Goal: Communication & Community: Answer question/provide support

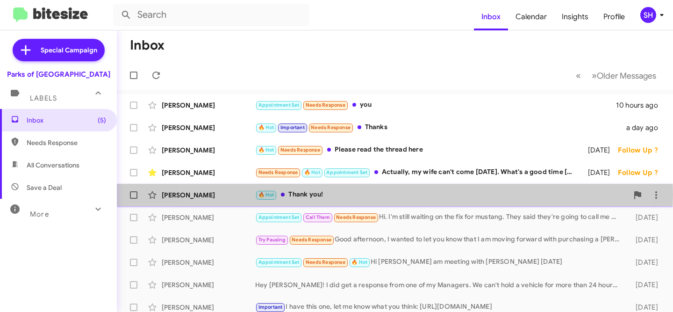
click at [366, 194] on div "🔥 Hot Thank you!" at bounding box center [441, 194] width 373 height 11
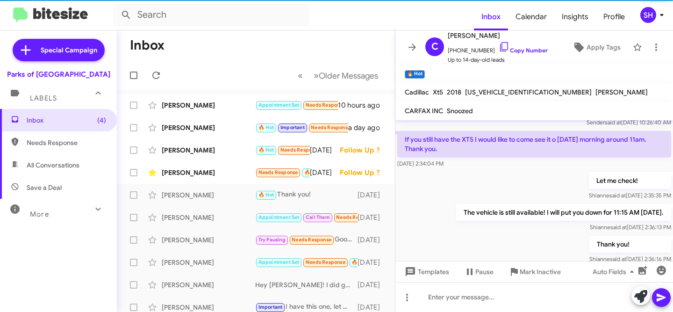
scroll to position [148, 0]
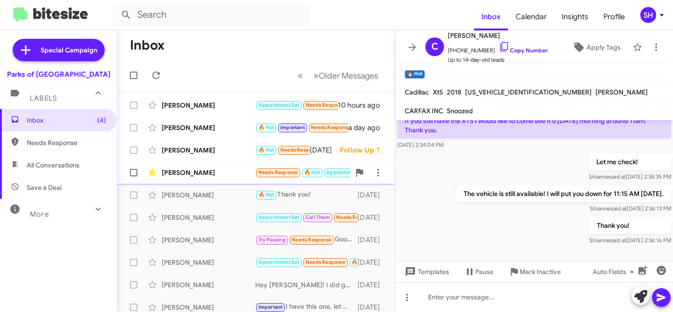
click at [210, 173] on div "[PERSON_NAME]" at bounding box center [208, 172] width 93 height 9
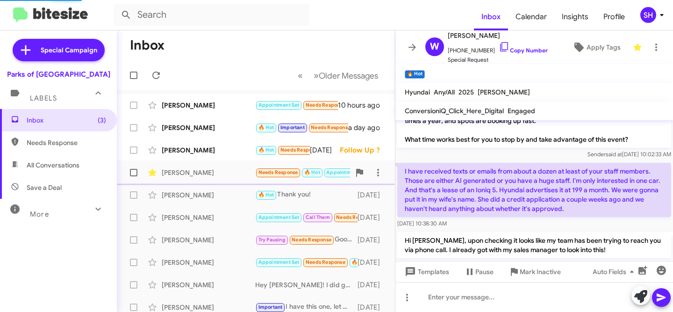
scroll to position [513, 0]
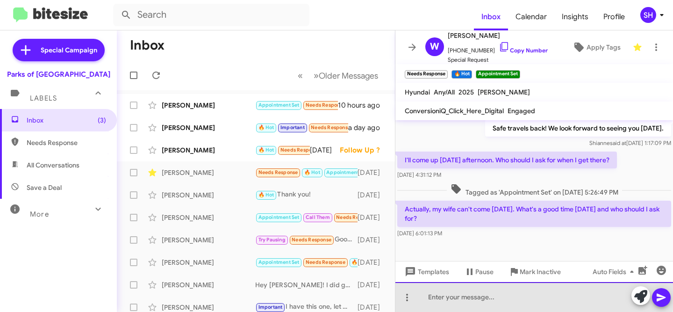
click at [470, 296] on div at bounding box center [534, 297] width 278 height 30
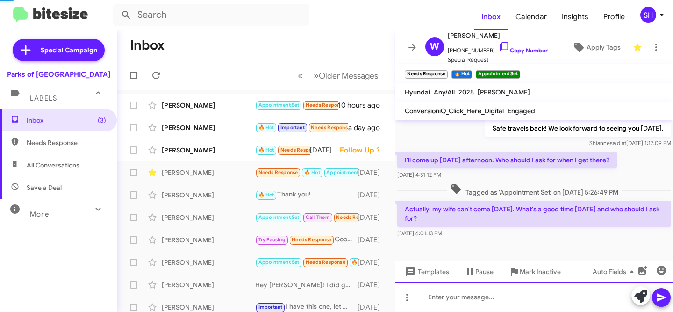
scroll to position [0, 0]
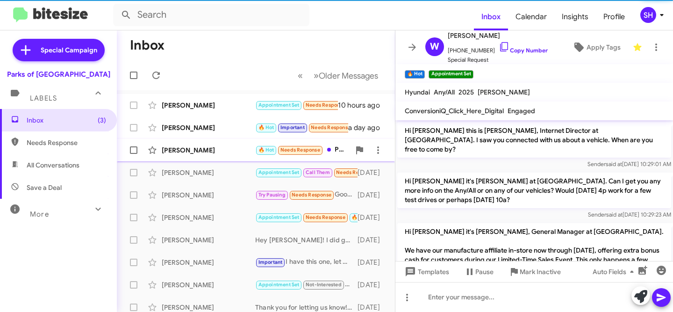
click at [219, 150] on div "[PERSON_NAME]" at bounding box center [208, 149] width 93 height 9
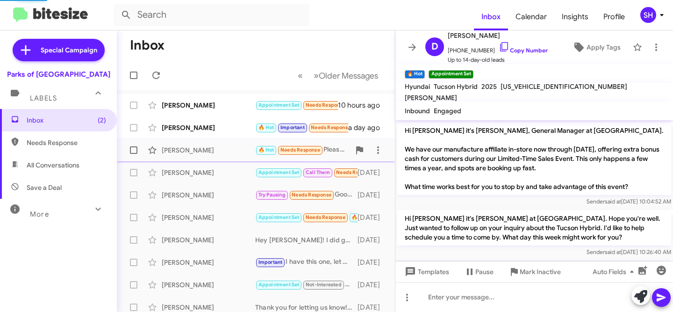
scroll to position [114, 0]
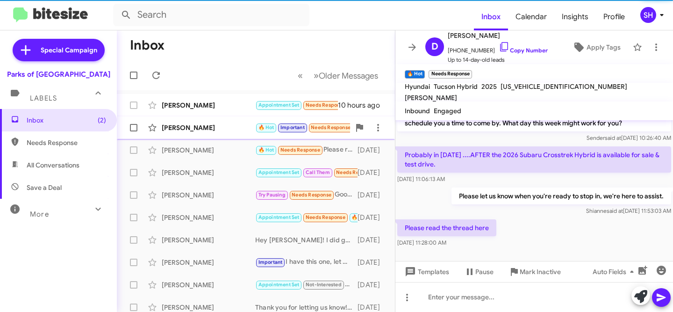
click at [214, 135] on div "Chris Atwell 🔥 Hot Important Needs Response Thanks a day ago" at bounding box center [255, 127] width 263 height 19
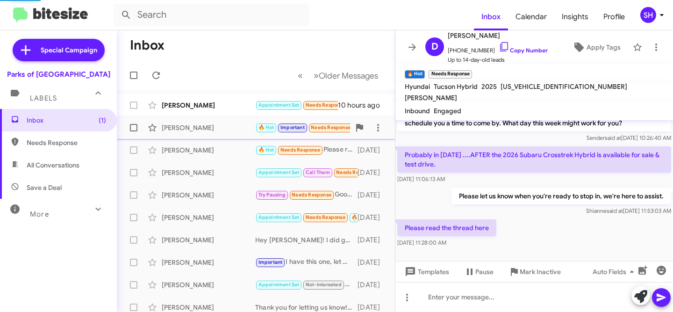
scroll to position [588, 0]
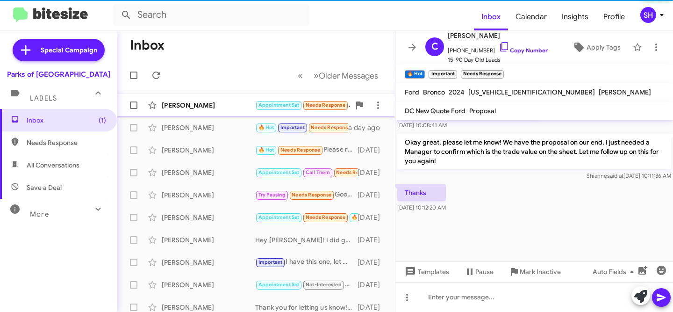
click at [223, 103] on div "[PERSON_NAME]" at bounding box center [208, 104] width 93 height 9
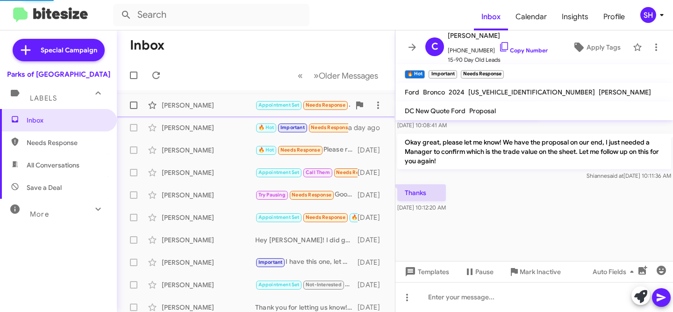
scroll to position [171, 0]
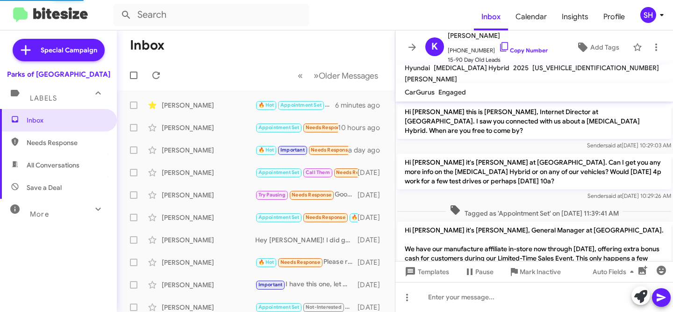
scroll to position [152, 0]
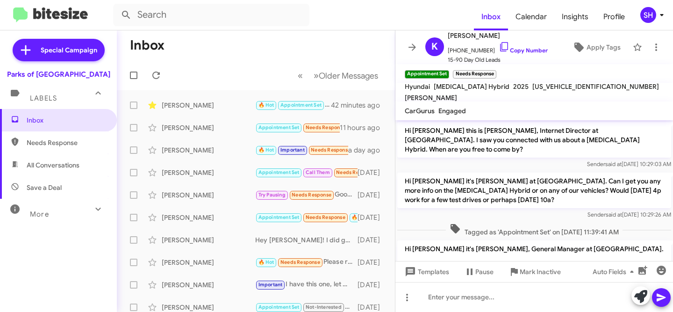
scroll to position [171, 0]
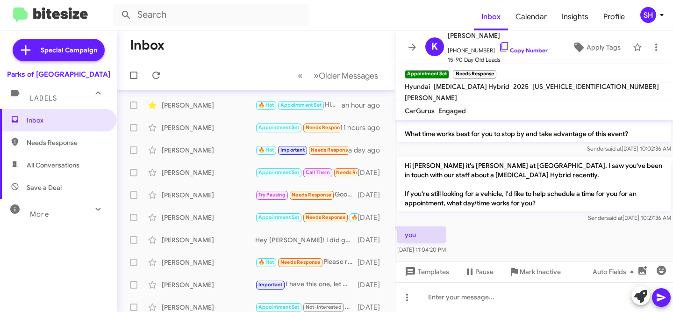
scroll to position [3, 0]
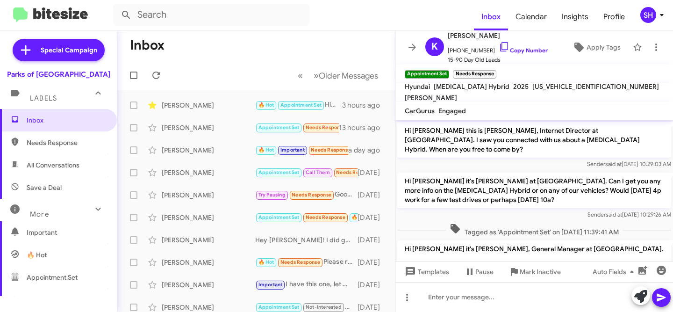
scroll to position [171, 0]
